Goal: Check status

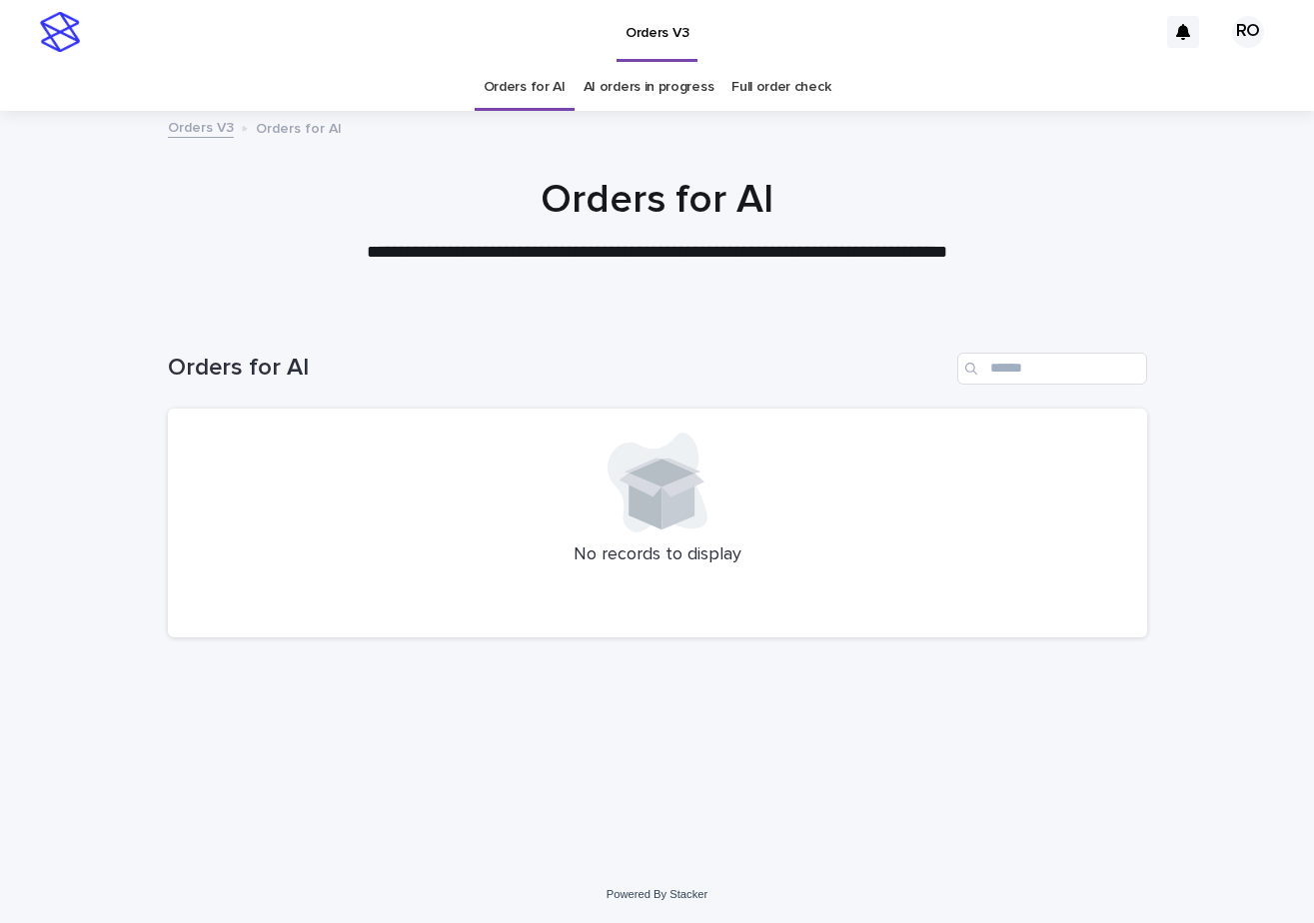
click at [1103, 206] on h1 "Orders for AI" at bounding box center [657, 200] width 979 height 48
click at [653, 92] on link "AI orders in progress" at bounding box center [649, 87] width 131 height 47
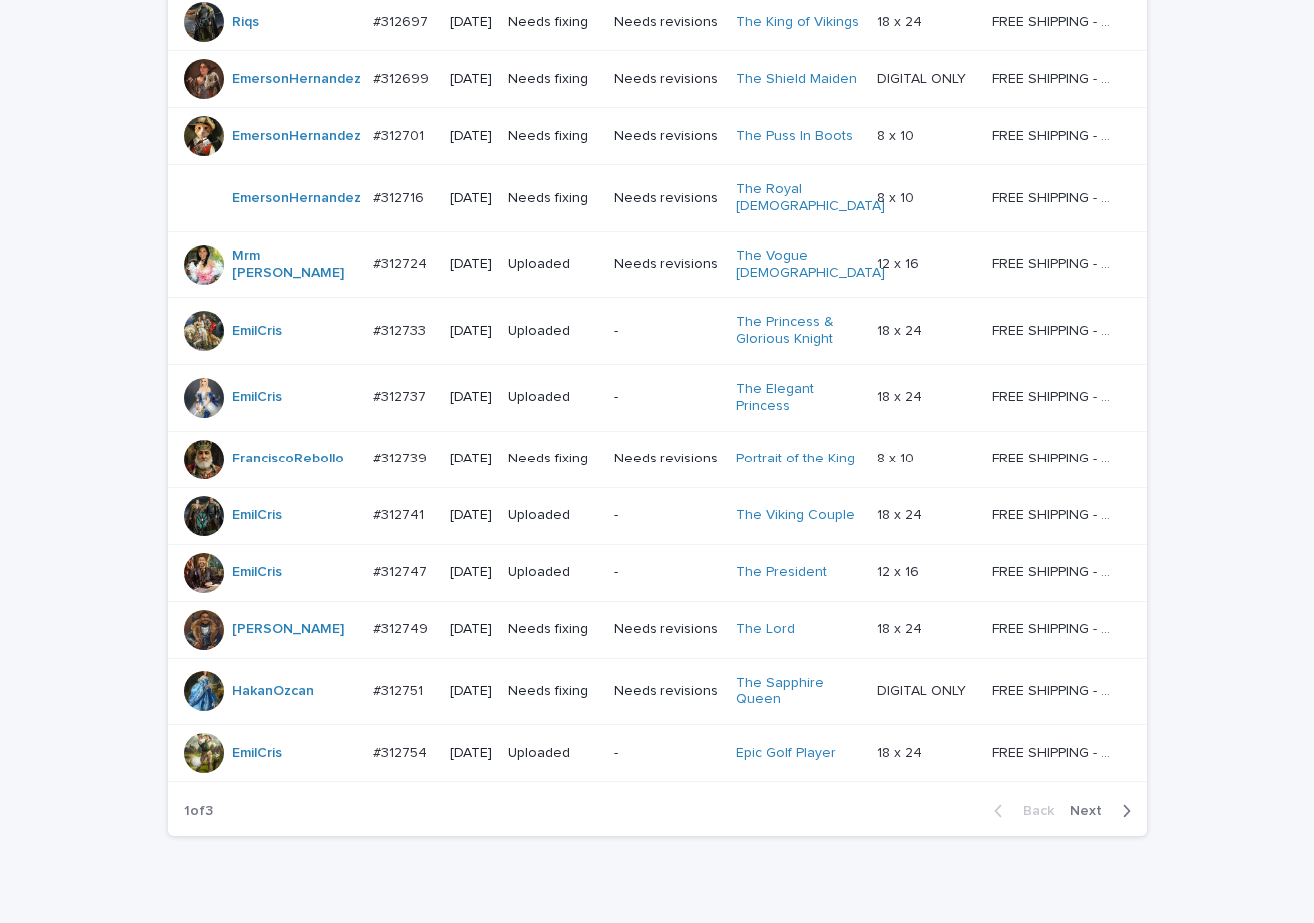
scroll to position [1562, 0]
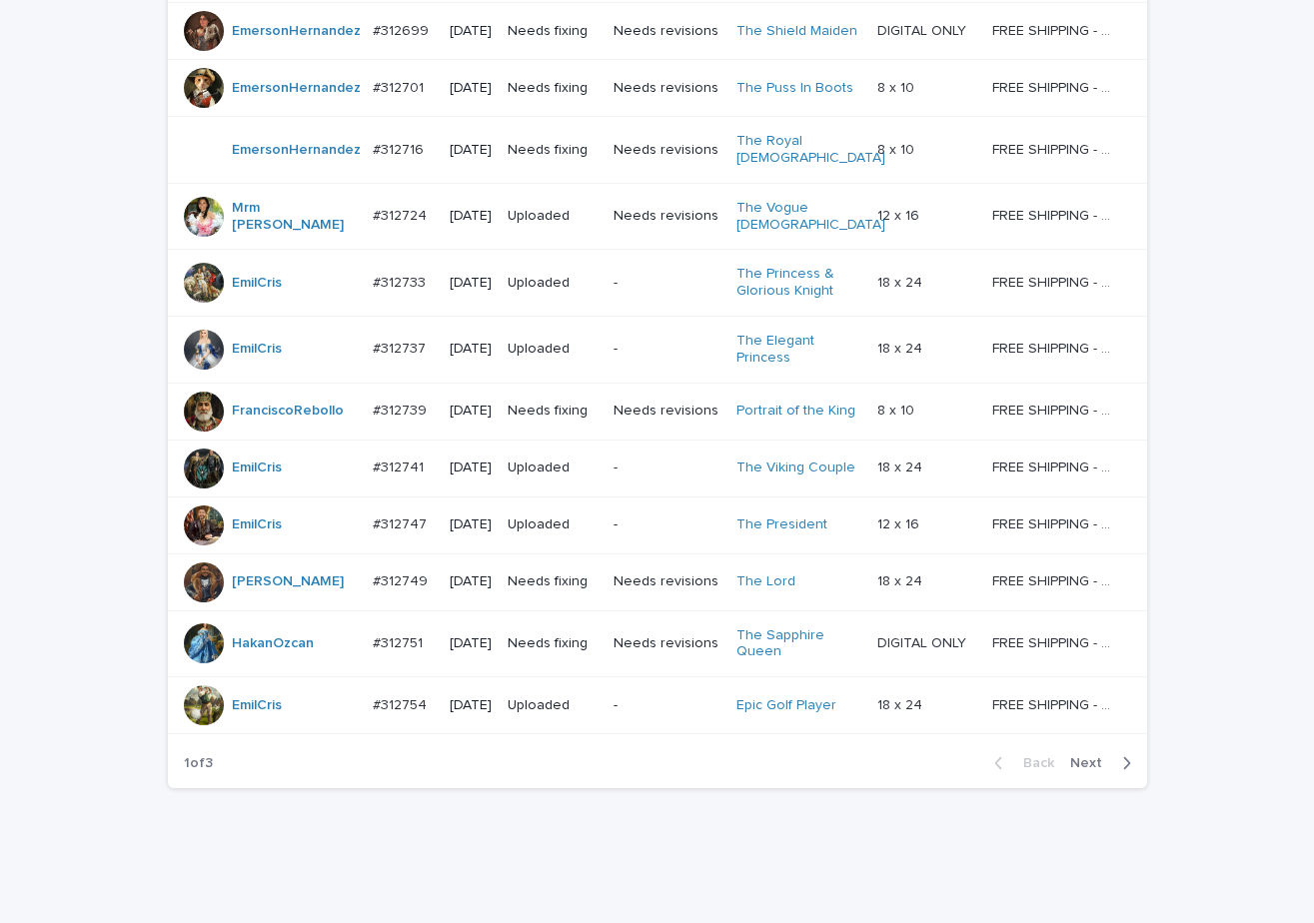
click at [1101, 757] on span "Next" at bounding box center [1092, 764] width 44 height 14
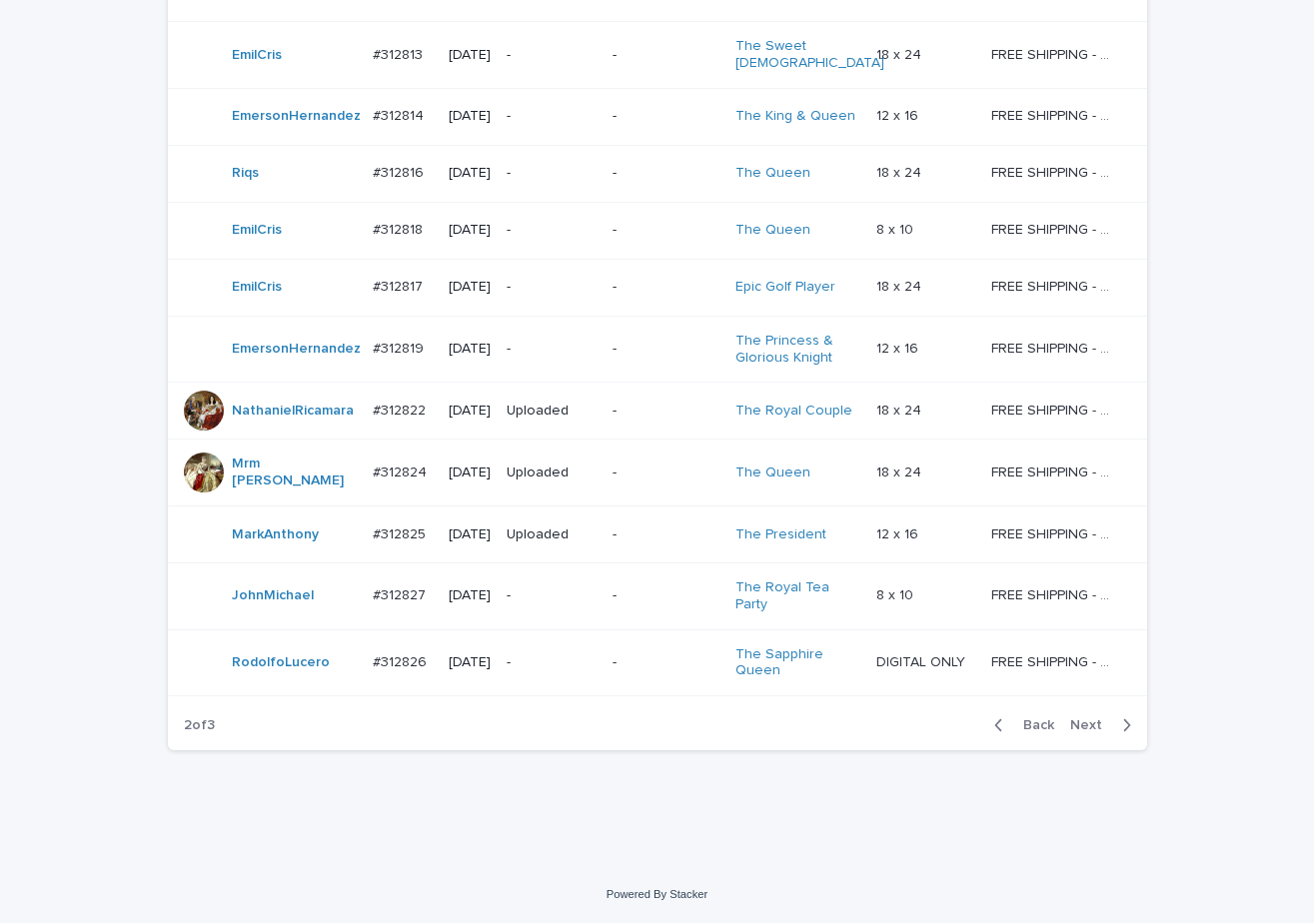
scroll to position [1744, 0]
click at [1081, 731] on span "Next" at bounding box center [1092, 726] width 44 height 14
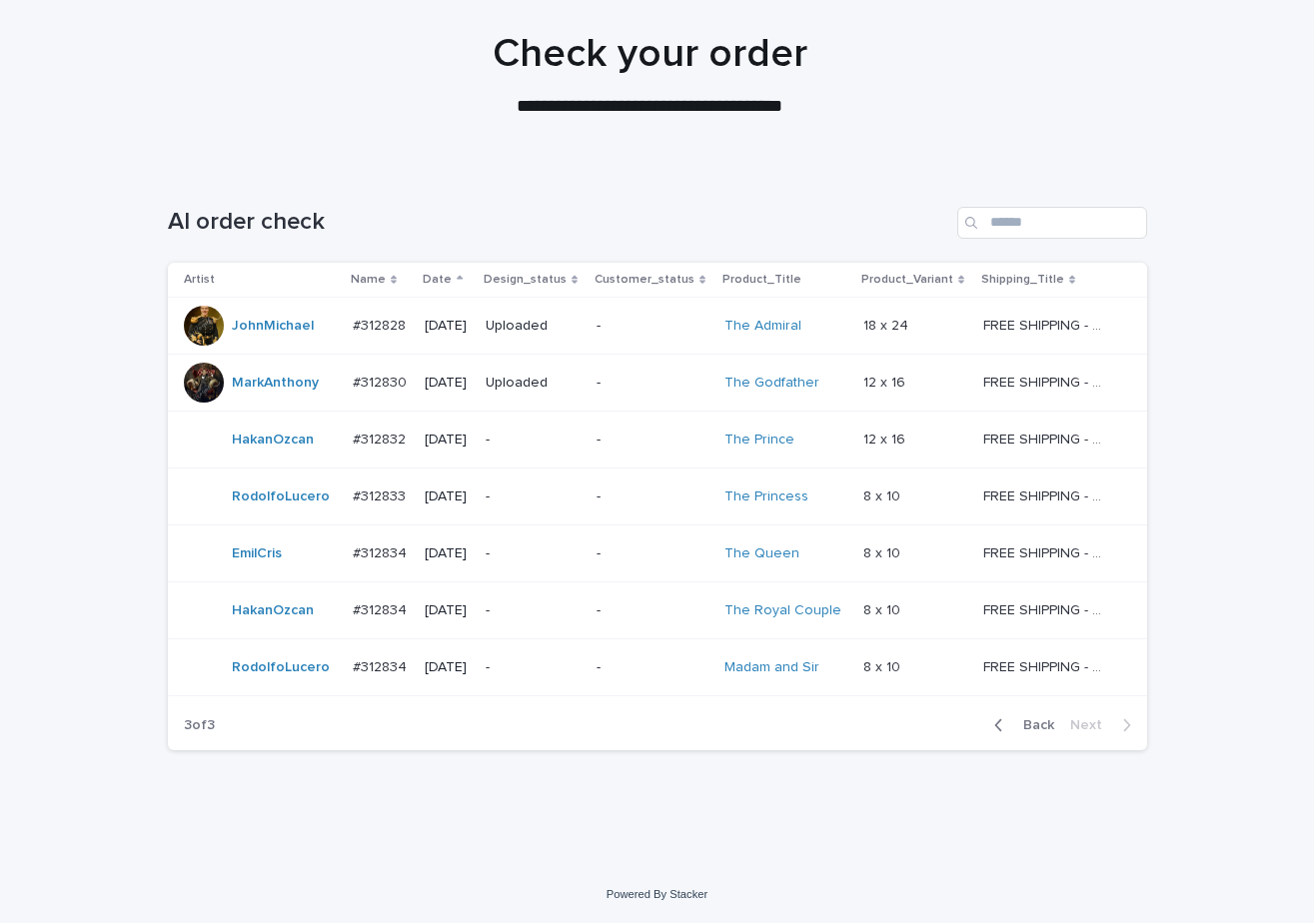
scroll to position [146, 0]
click at [1024, 233] on input "Search" at bounding box center [1052, 223] width 190 height 32
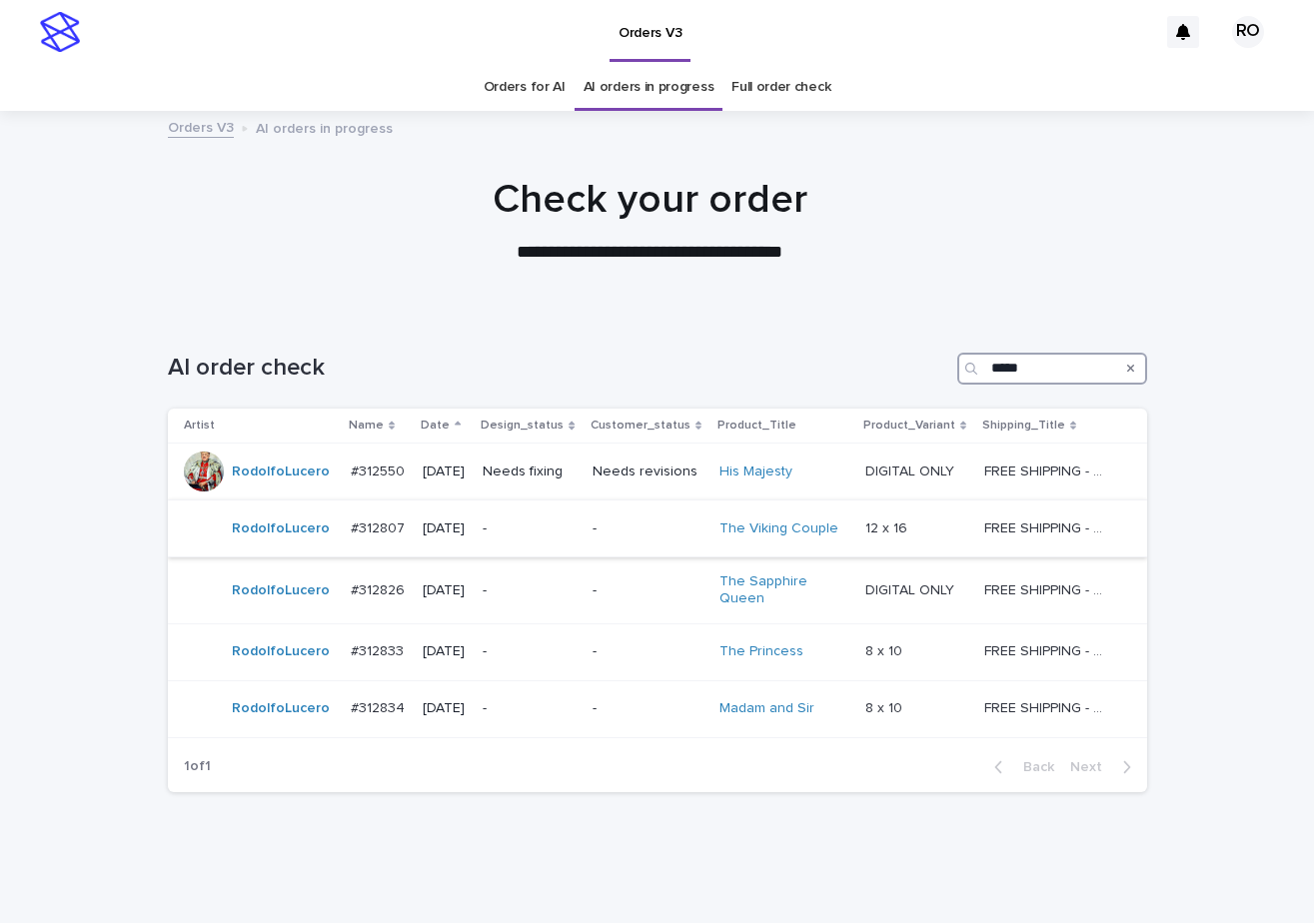
type input "*****"
click at [655, 521] on p "-" at bounding box center [648, 529] width 111 height 17
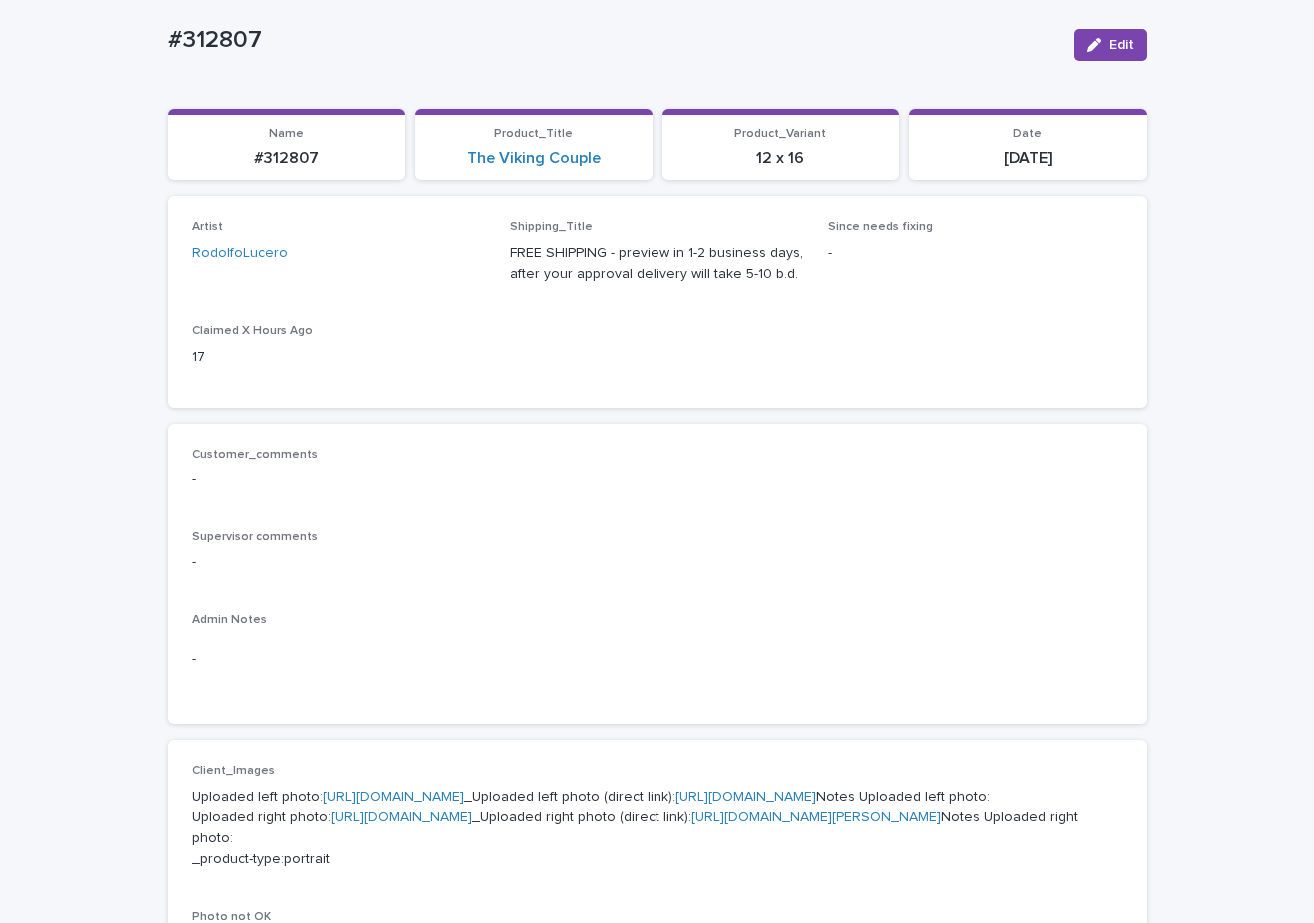
scroll to position [400, 0]
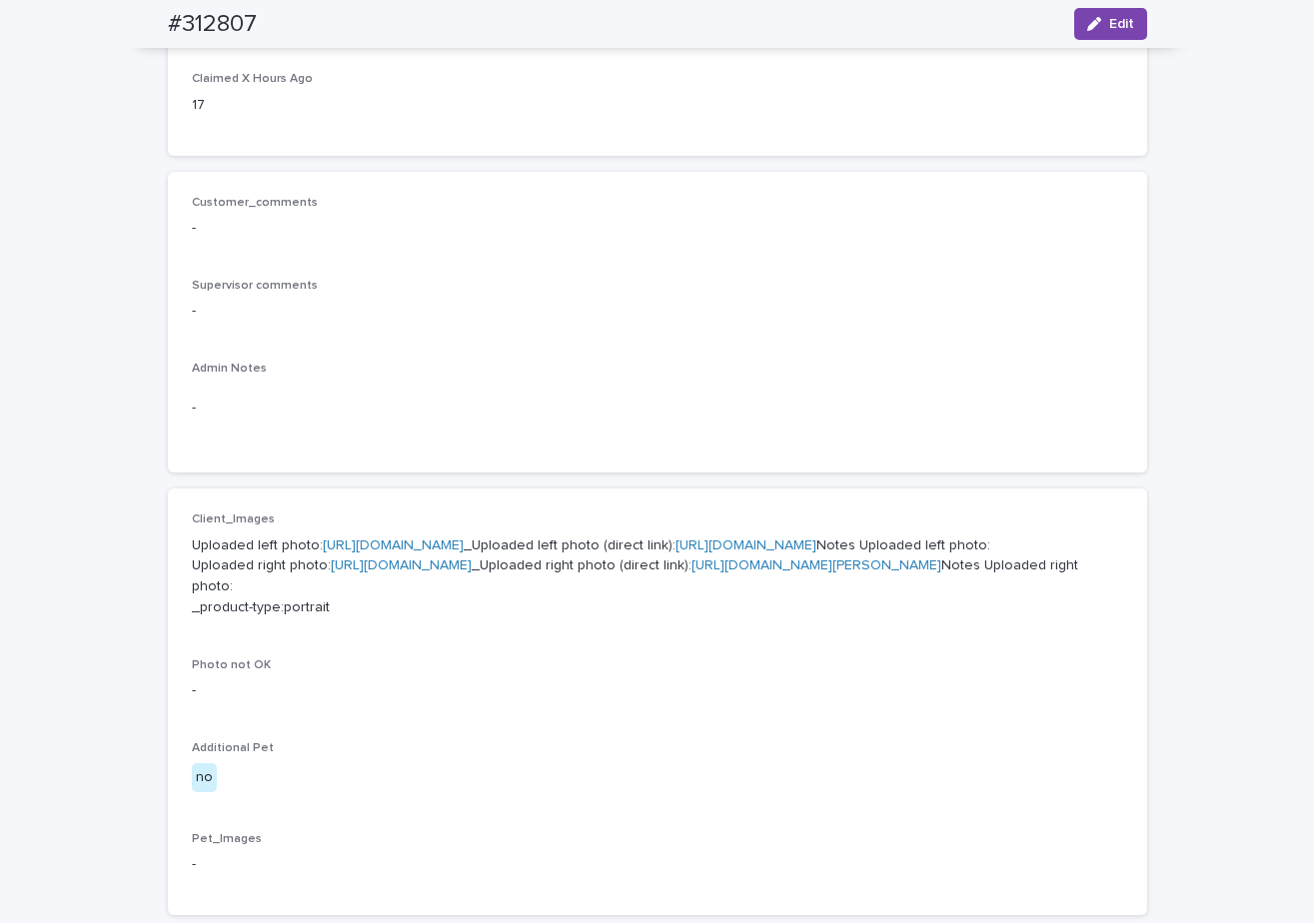
click at [464, 547] on link "[URL][DOMAIN_NAME]" at bounding box center [393, 546] width 141 height 14
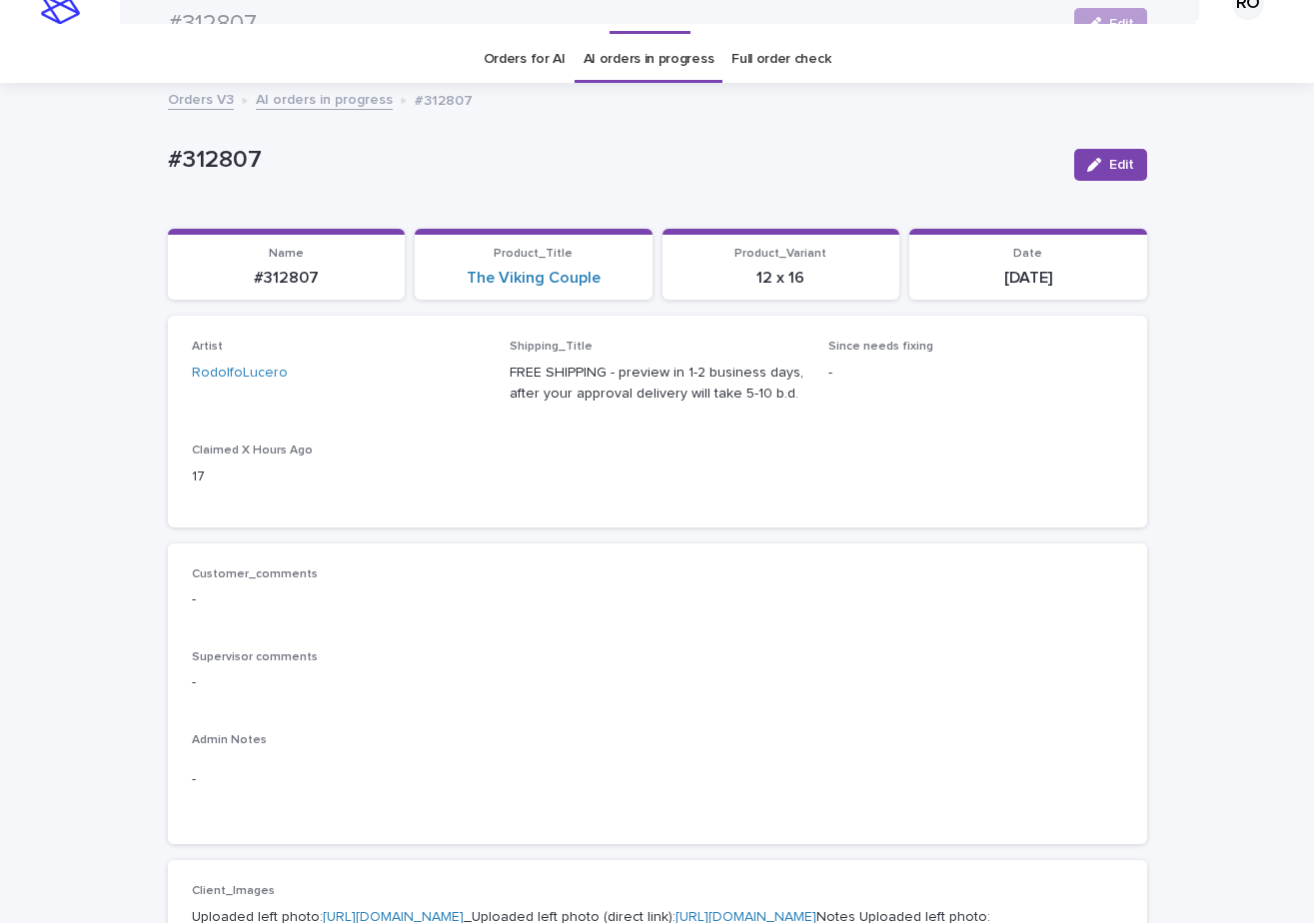
scroll to position [0, 0]
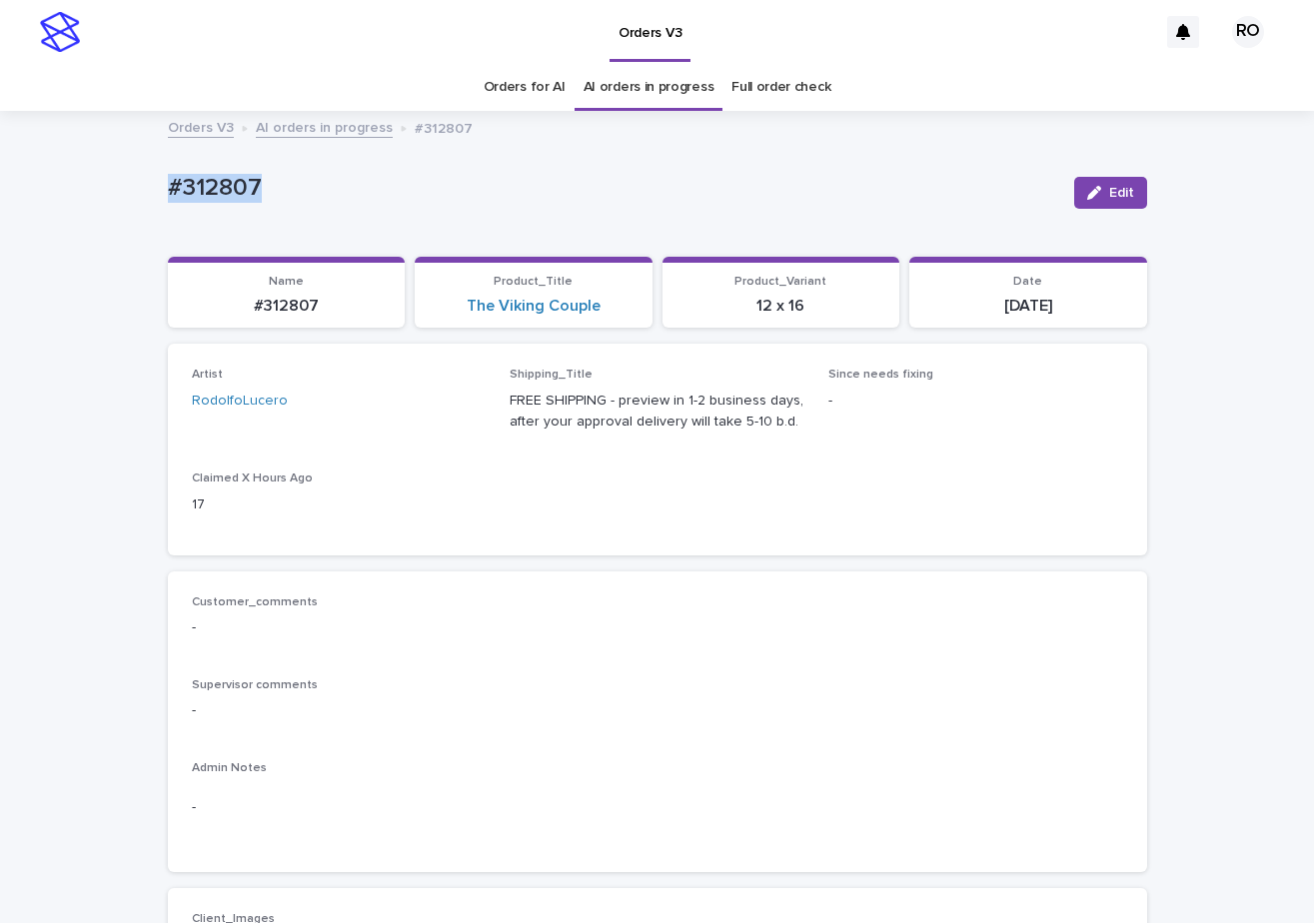
drag, startPoint x: 300, startPoint y: 194, endPoint x: 139, endPoint y: 184, distance: 161.2
copy p "#312807"
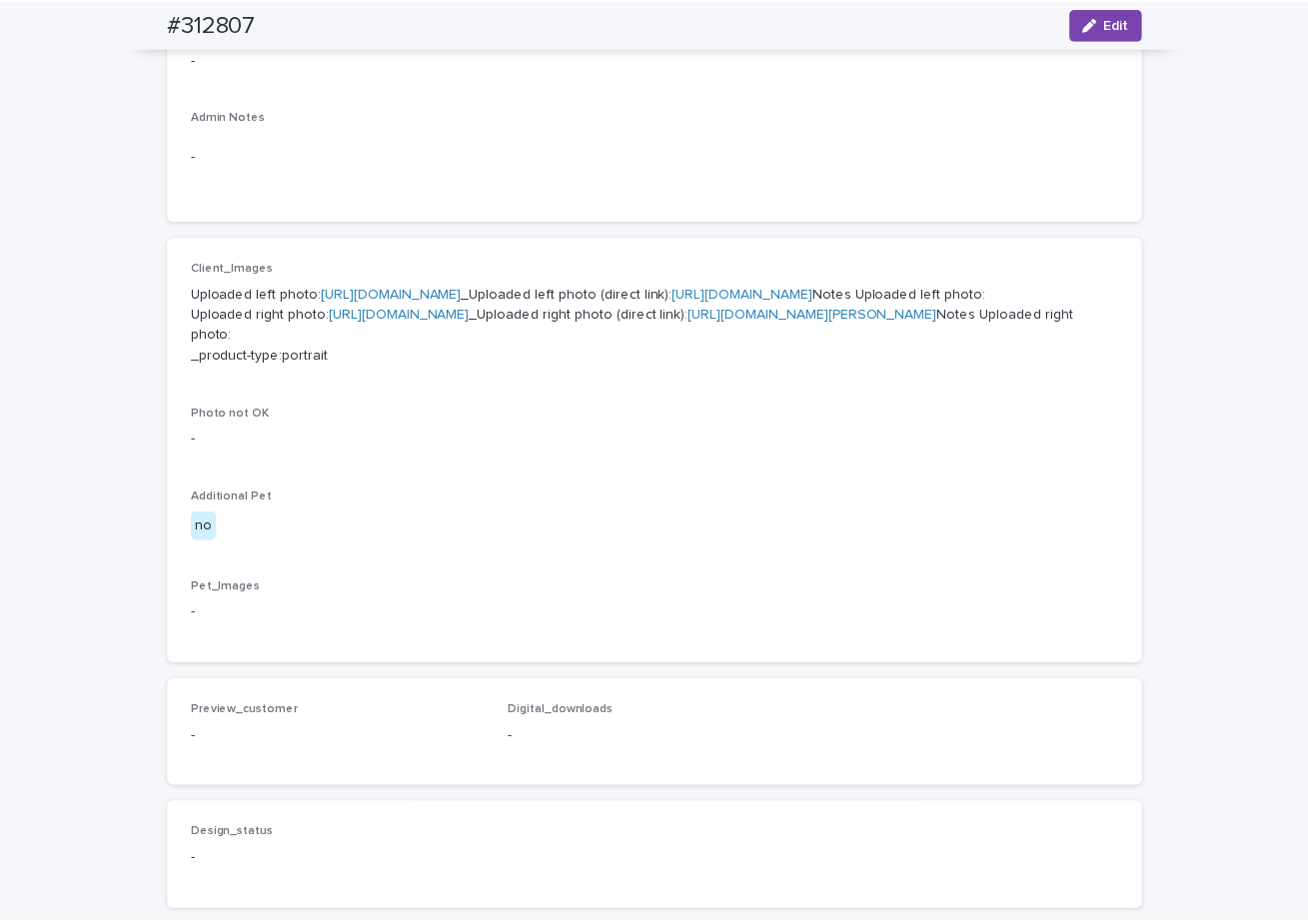
scroll to position [682, 0]
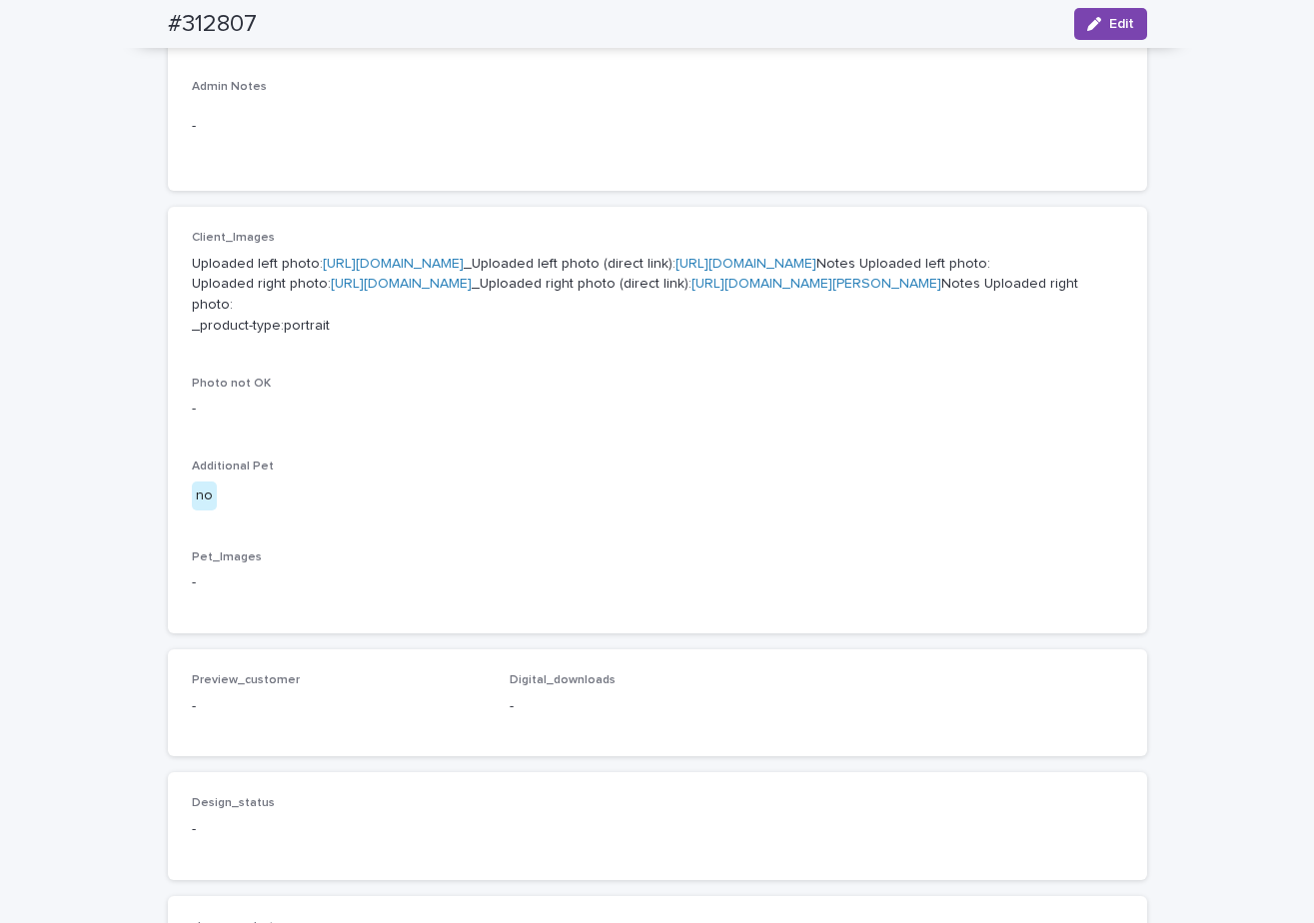
click at [472, 291] on link "[URL][DOMAIN_NAME]" at bounding box center [401, 284] width 141 height 14
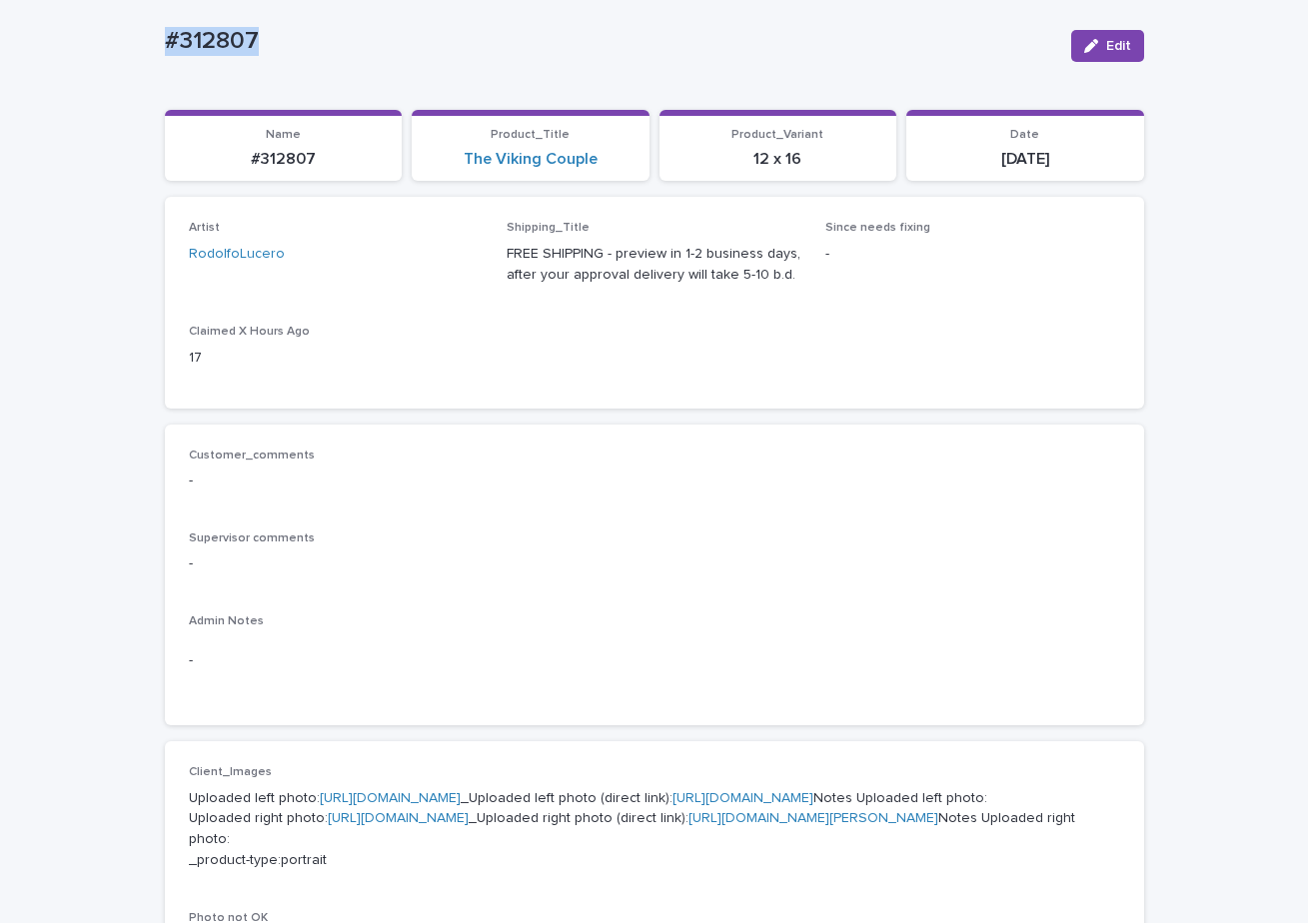
scroll to position [144, 0]
